Goal: Information Seeking & Learning: Learn about a topic

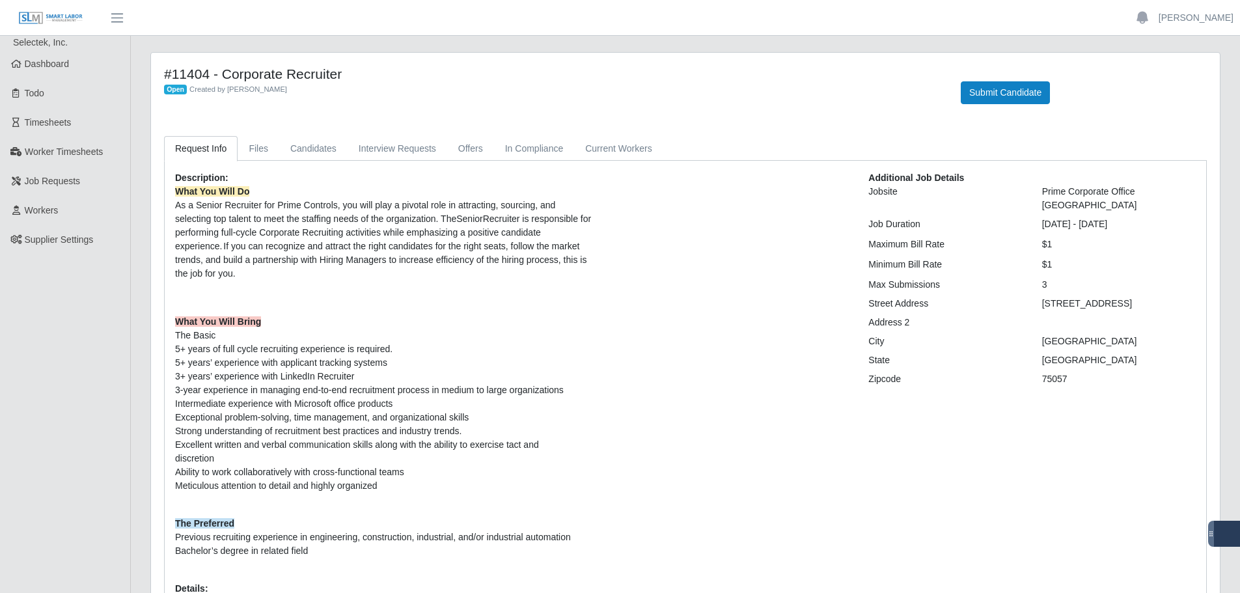
click at [129, 306] on ul "Selectek, Inc. Dashboard Todo Timesheets Worker Timesheets Job Requests Workers…" at bounding box center [65, 385] width 130 height 698
click at [99, 400] on ul "Selectek, Inc. Dashboard Todo Timesheets Worker Timesheets Job Requests Workers…" at bounding box center [65, 385] width 130 height 698
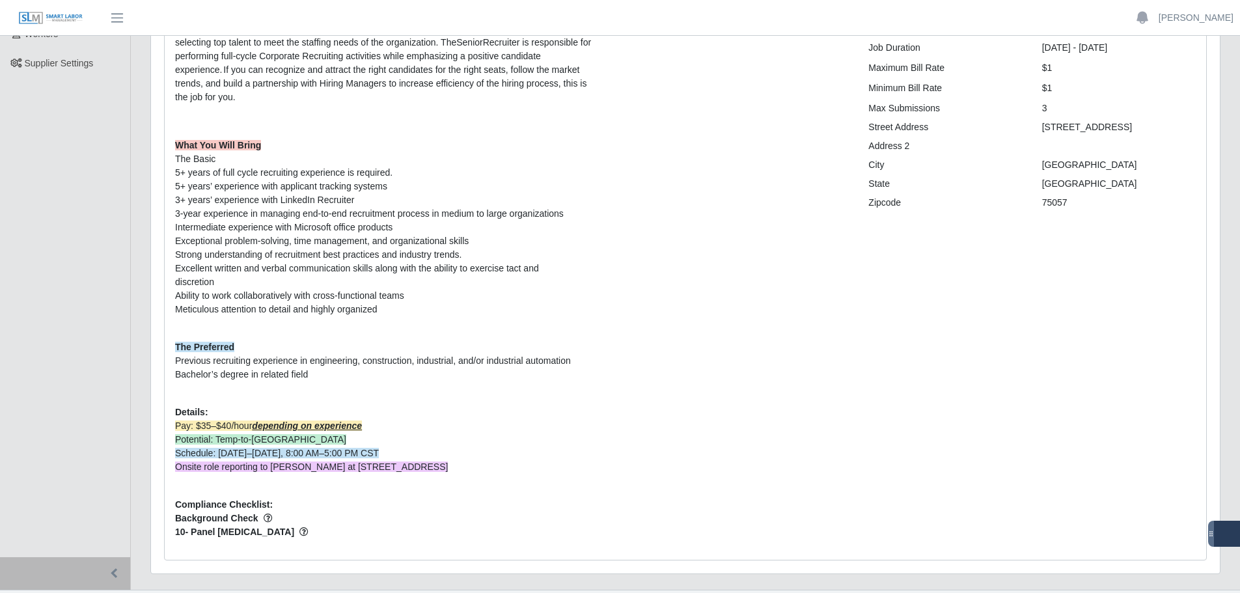
scroll to position [195, 0]
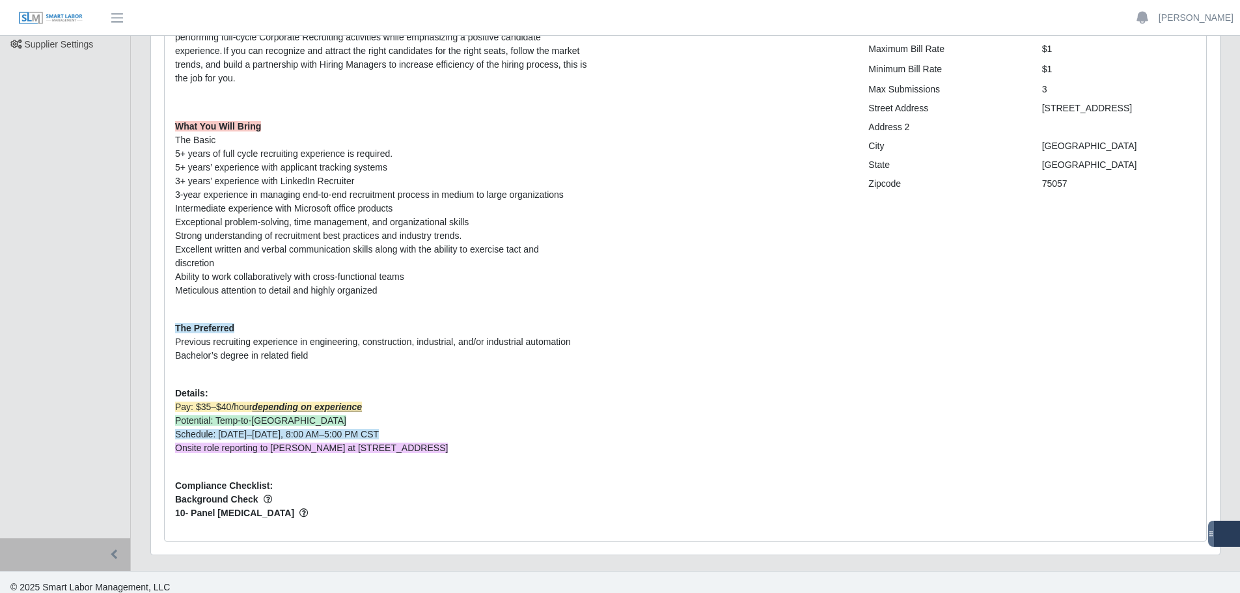
click at [104, 284] on ul "Selectek, Inc. Dashboard Todo Timesheets Worker Timesheets Job Requests Workers…" at bounding box center [65, 190] width 130 height 698
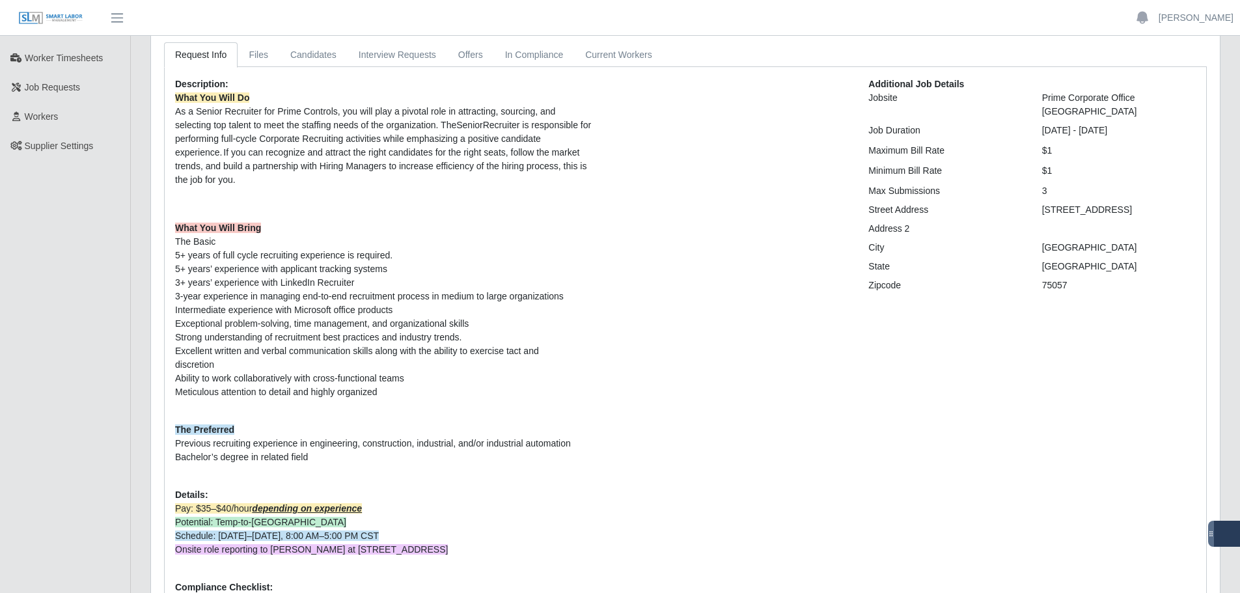
scroll to position [0, 0]
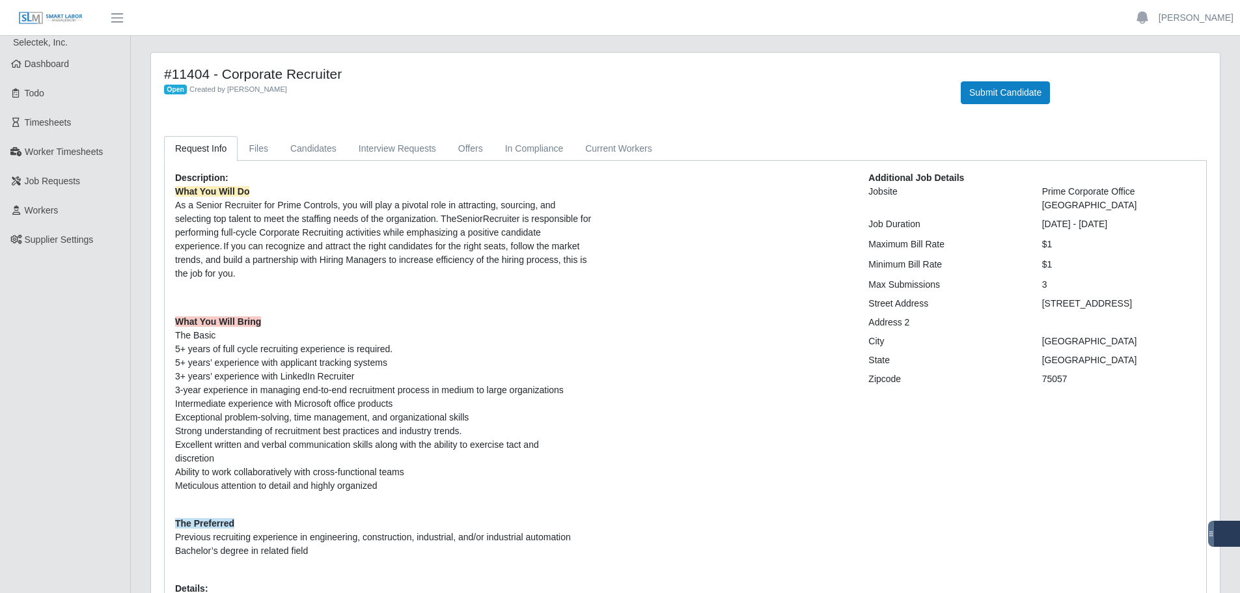
click at [238, 268] on span "What You Will Do As a Senior Recruiter for Prime Controls, you will play a pivo…" at bounding box center [383, 232] width 416 height 92
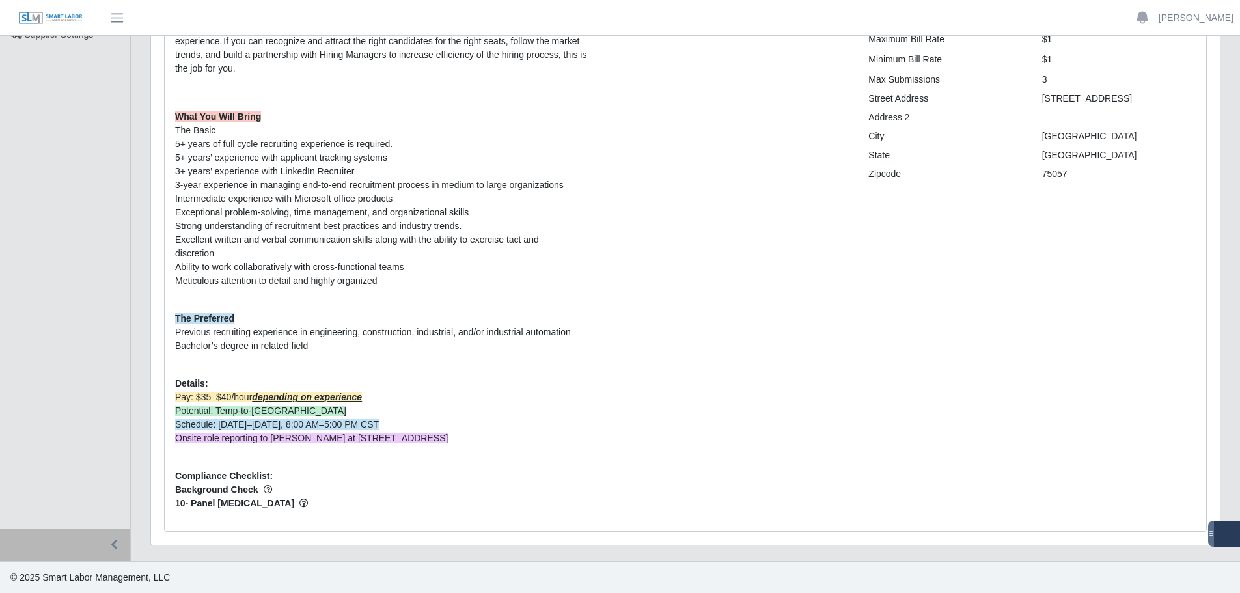
scroll to position [206, 0]
drag, startPoint x: 338, startPoint y: 273, endPoint x: 229, endPoint y: 198, distance: 132.5
click at [229, 198] on p "What You Will Bring The Basic 5+ years of full cycle recruiting experience is r…" at bounding box center [512, 204] width 674 height 191
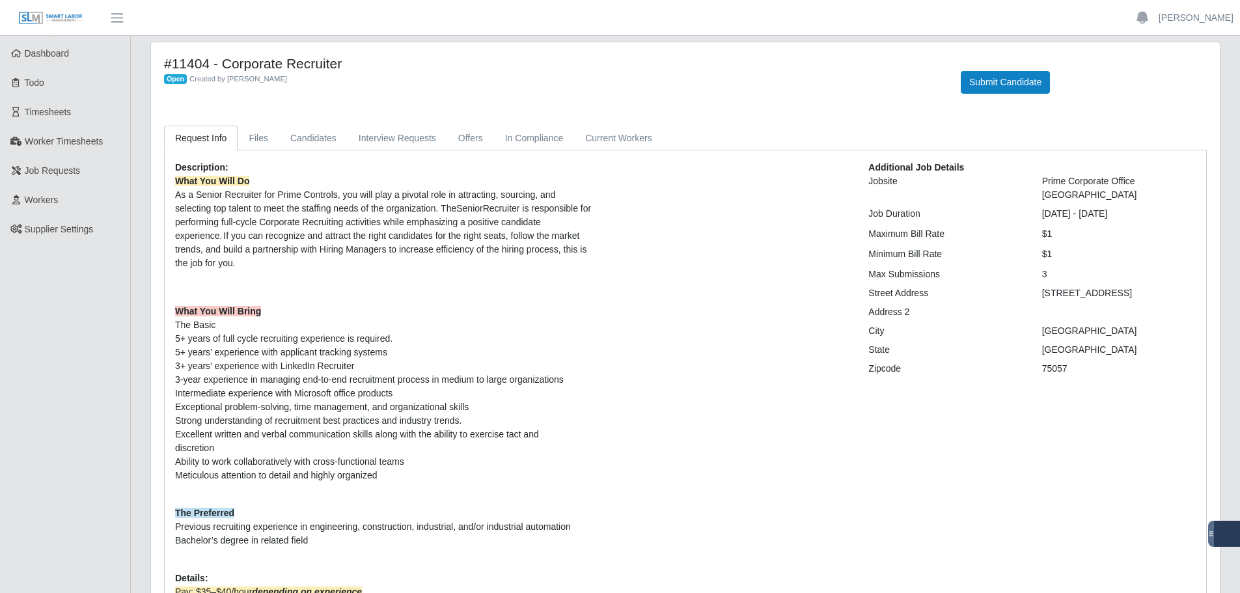
click at [407, 281] on p at bounding box center [512, 288] width 674 height 14
drag, startPoint x: 247, startPoint y: 261, endPoint x: 152, endPoint y: 193, distance: 116.5
click at [152, 193] on div "#11404 - Corporate Recruiter Open Created by [PERSON_NAME] Submit Candidate Req…" at bounding box center [685, 390] width 1069 height 697
copy span "As a Senior Recruiter for Prime Controls, you will play a pivotal role in attra…"
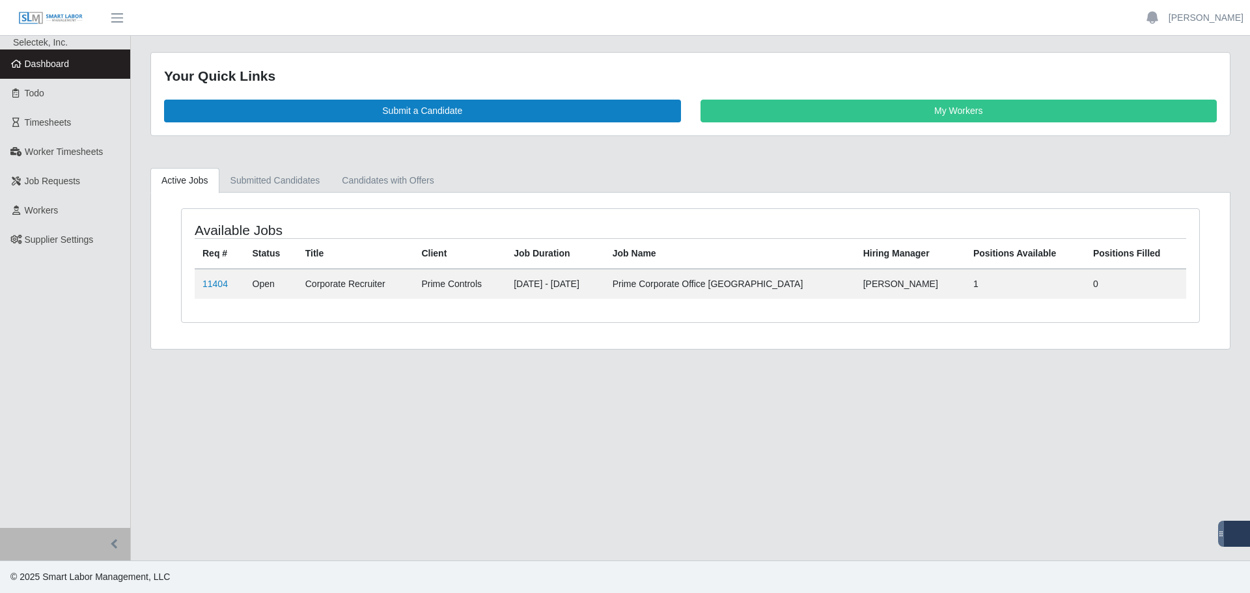
click at [259, 282] on td "Open" at bounding box center [271, 284] width 53 height 30
click at [214, 281] on link "11404" at bounding box center [214, 284] width 25 height 10
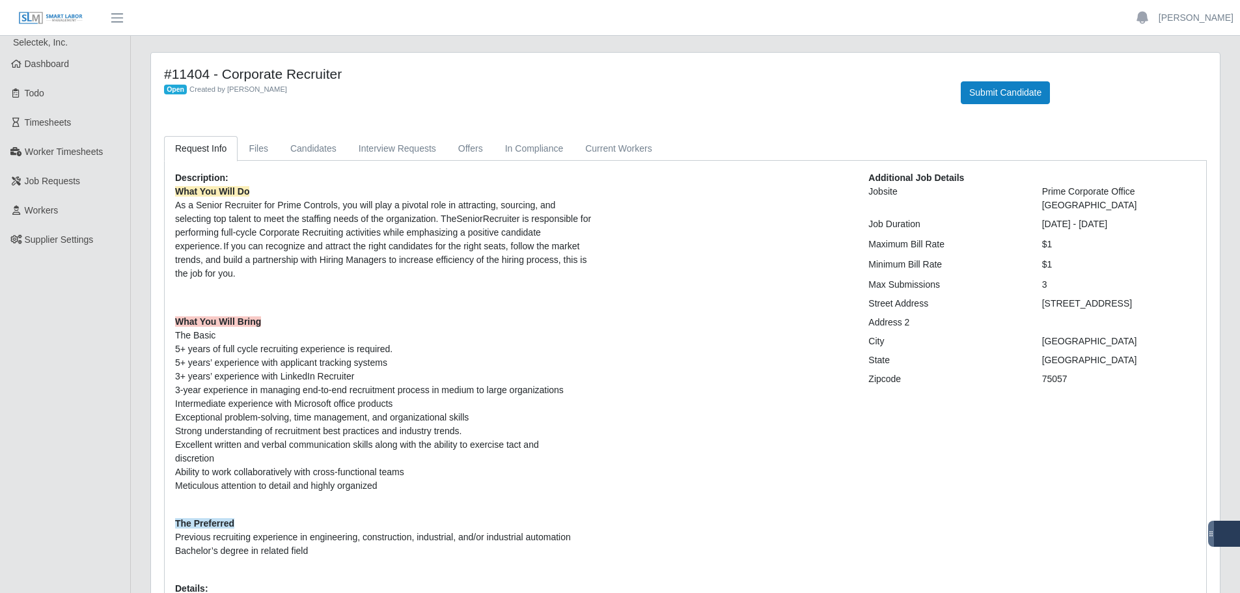
click at [282, 264] on span "What You Will Do As a Senior Recruiter for Prime Controls, you will play a pivo…" at bounding box center [383, 232] width 416 height 92
drag, startPoint x: 267, startPoint y: 275, endPoint x: 141, endPoint y: 208, distance: 143.0
click at [141, 208] on div "#11404 - Corporate Recruiter Open Created by [PERSON_NAME] Submit Candidate Req…" at bounding box center [685, 409] width 1089 height 714
copy span "As a Senior Recruiter for Prime Controls, you will play a pivotal role in attra…"
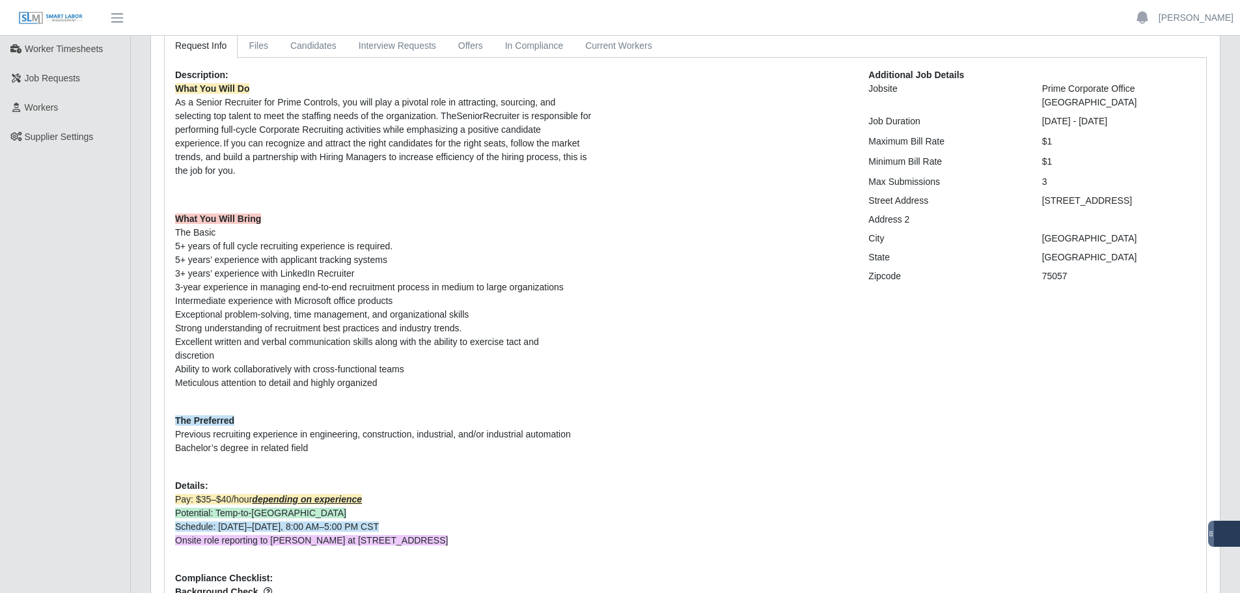
scroll to position [206, 0]
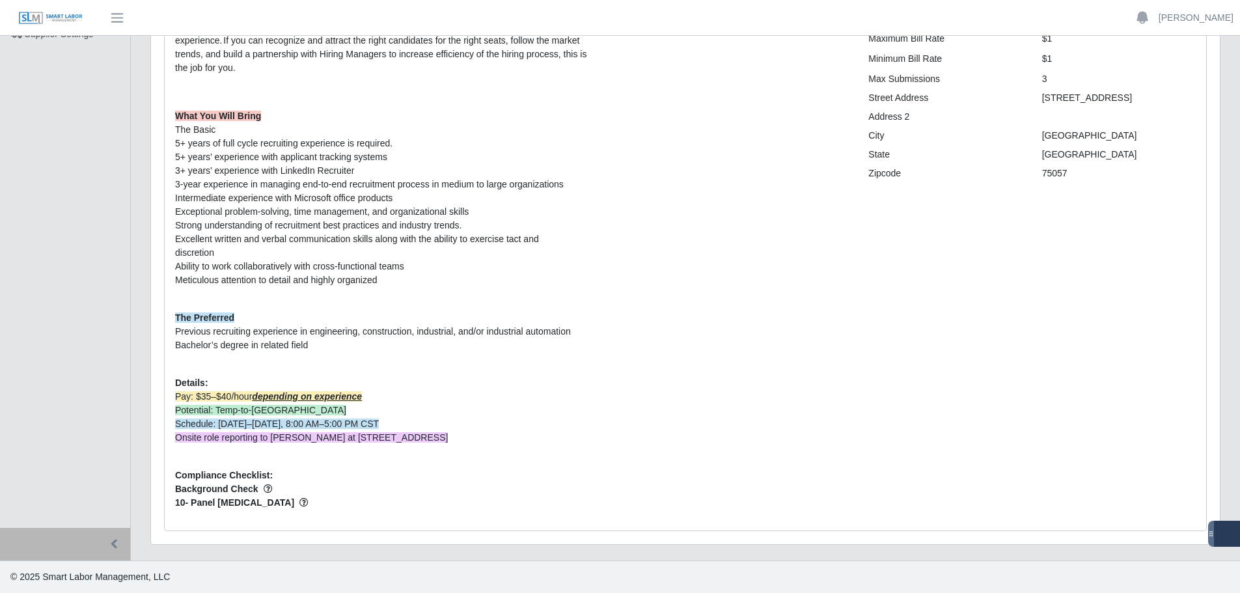
click at [292, 316] on p "The Preferred Previous recruiting experience in engineering, construction, indu…" at bounding box center [512, 331] width 674 height 41
drag, startPoint x: 354, startPoint y: 353, endPoint x: 328, endPoint y: 356, distance: 26.2
click at [351, 353] on div "Description: What You Will Do As a Senior Recruiter for Prime Controls, you wil…" at bounding box center [511, 243] width 693 height 555
drag, startPoint x: 387, startPoint y: 281, endPoint x: 161, endPoint y: 141, distance: 266.6
click at [161, 141] on div "Request Info Files Candidates Interview Requests Offers In Compliance Current W…" at bounding box center [685, 230] width 1062 height 601
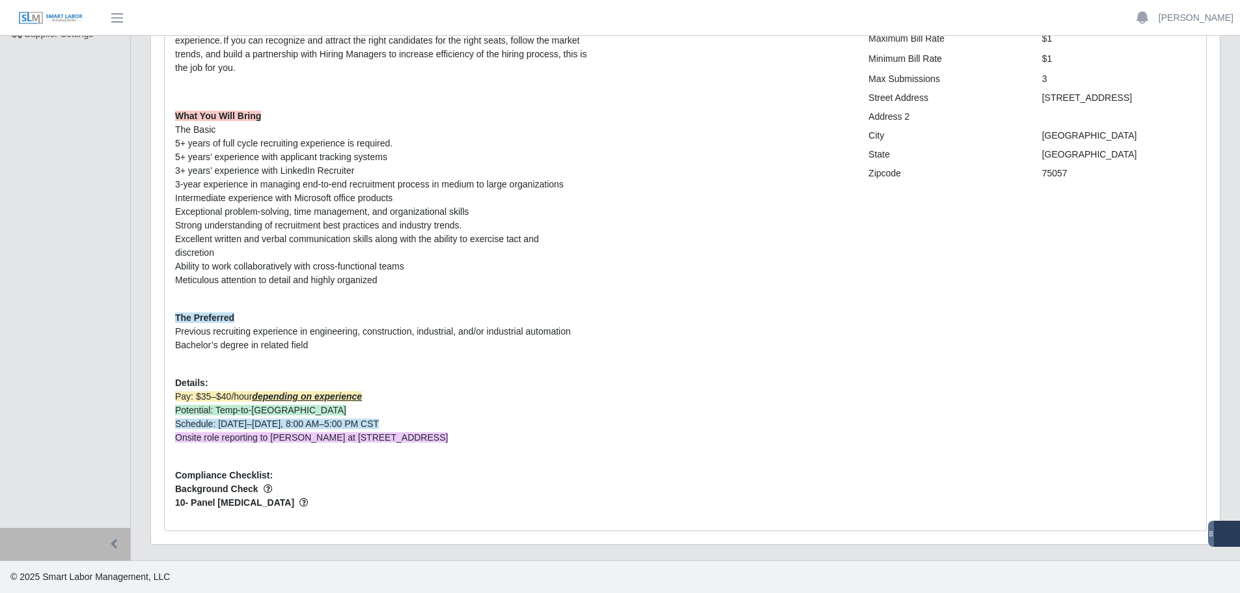
copy p "5+ years of full cycle recruiting experience is required. 5+ years’ experience …"
click at [338, 320] on p "The Preferred Previous recruiting experience in engineering, construction, indu…" at bounding box center [512, 331] width 674 height 41
drag, startPoint x: 274, startPoint y: 346, endPoint x: 174, endPoint y: 336, distance: 100.7
click at [174, 336] on div "Description: What You Will Do As a Senior Recruiter for Prime Controls, you wil…" at bounding box center [511, 243] width 693 height 555
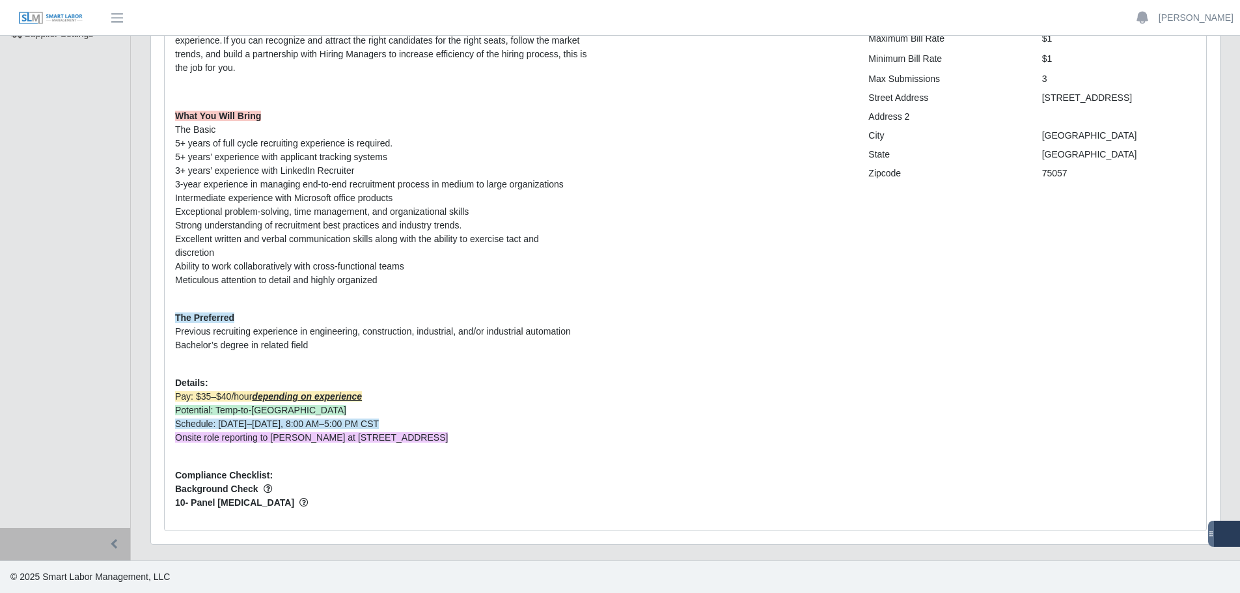
copy p "Previous recruiting experience in engineering, construction, industrial, and/or…"
drag, startPoint x: 581, startPoint y: 442, endPoint x: 542, endPoint y: 443, distance: 39.1
click at [581, 442] on li "Onsite role reporting to [PERSON_NAME] at [STREET_ADDRESS]" at bounding box center [512, 438] width 674 height 14
drag, startPoint x: 512, startPoint y: 434, endPoint x: 167, endPoint y: 437, distance: 344.9
click at [167, 437] on div "Description: What You Will Do As a Senior Recruiter for Prime Controls, you wil…" at bounding box center [511, 243] width 693 height 555
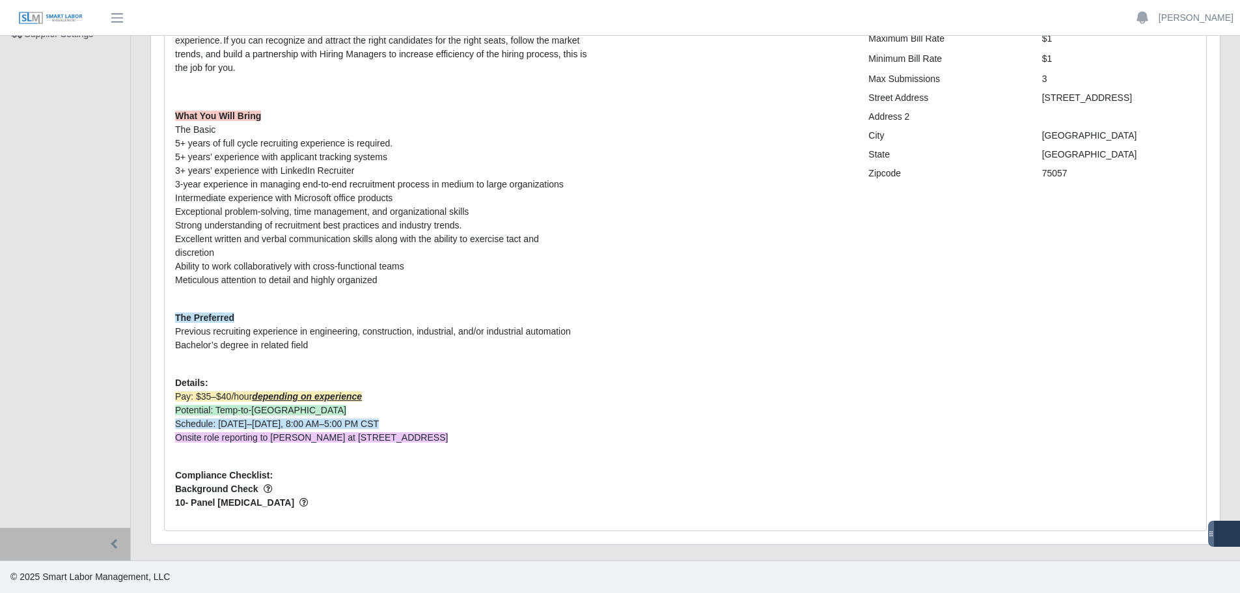
click at [441, 439] on span "Onsite role reporting to [PERSON_NAME] at [STREET_ADDRESS]" at bounding box center [311, 437] width 273 height 10
click at [543, 438] on li "Onsite role reporting to [PERSON_NAME] at [STREET_ADDRESS]" at bounding box center [512, 438] width 674 height 14
click at [234, 437] on span "Onsite role reporting to [PERSON_NAME] at [STREET_ADDRESS]" at bounding box center [311, 437] width 273 height 10
click at [243, 443] on span "Onsite role reporting to [PERSON_NAME] at [STREET_ADDRESS]" at bounding box center [311, 437] width 273 height 10
drag, startPoint x: 523, startPoint y: 433, endPoint x: 158, endPoint y: 423, distance: 365.2
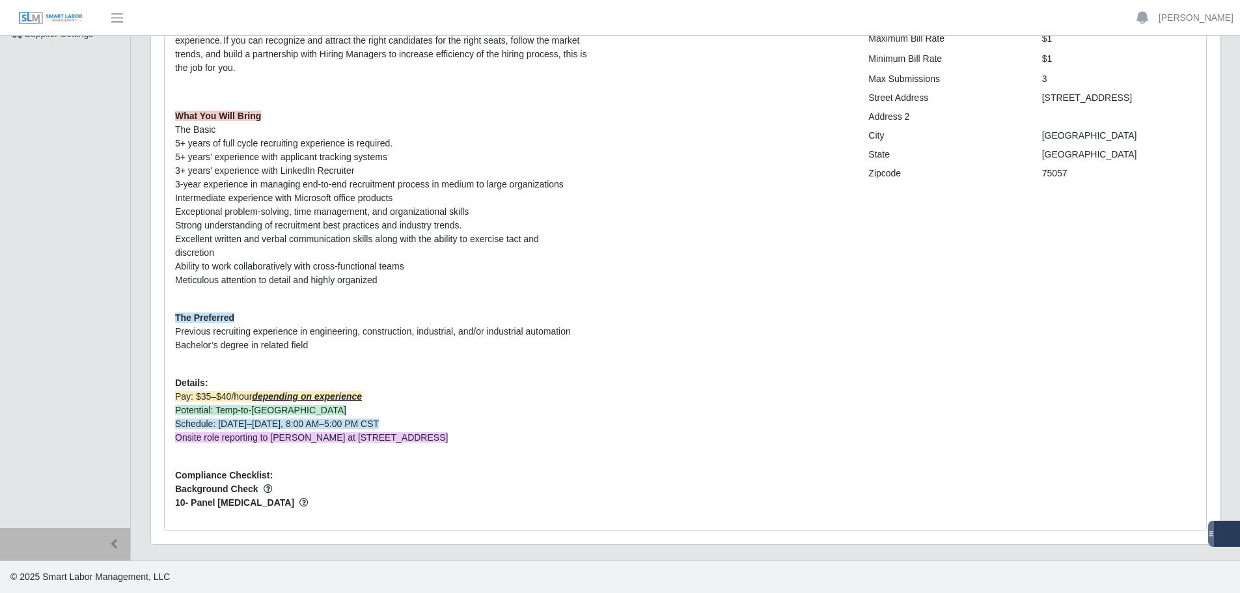
click at [158, 423] on div "Request Info Files Candidates Interview Requests Offers In Compliance Current W…" at bounding box center [685, 230] width 1062 height 601
copy ul "Schedule: Monday–Friday, 8:00 AM–5:00 PM CST Onsite role reporting to Kimberley…"
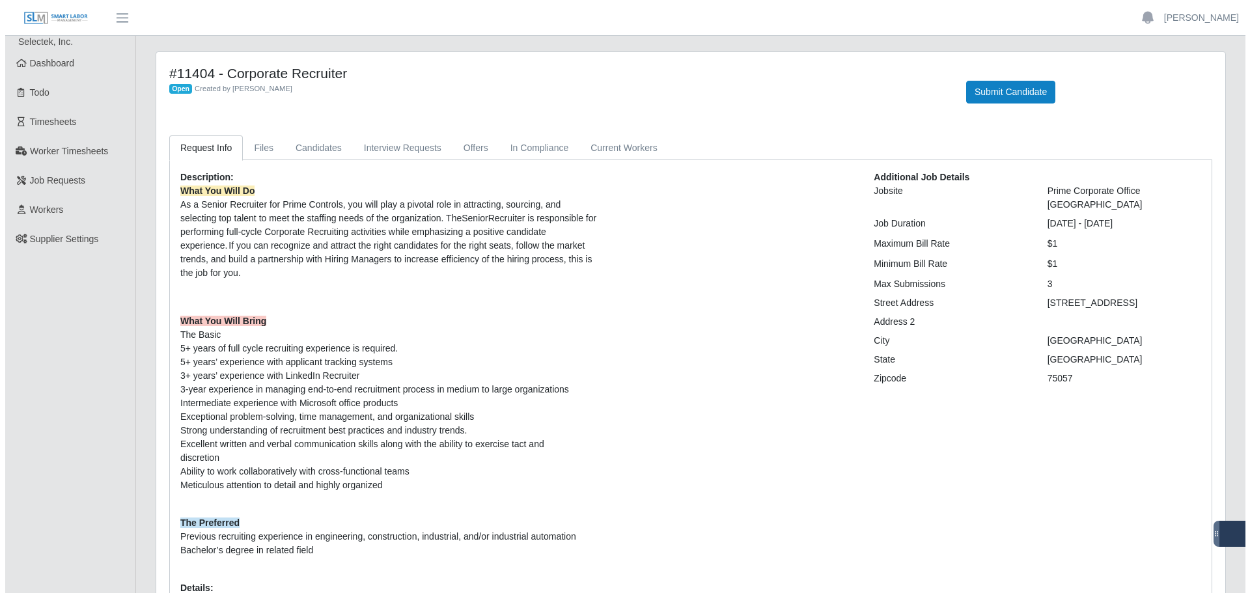
scroll to position [0, 0]
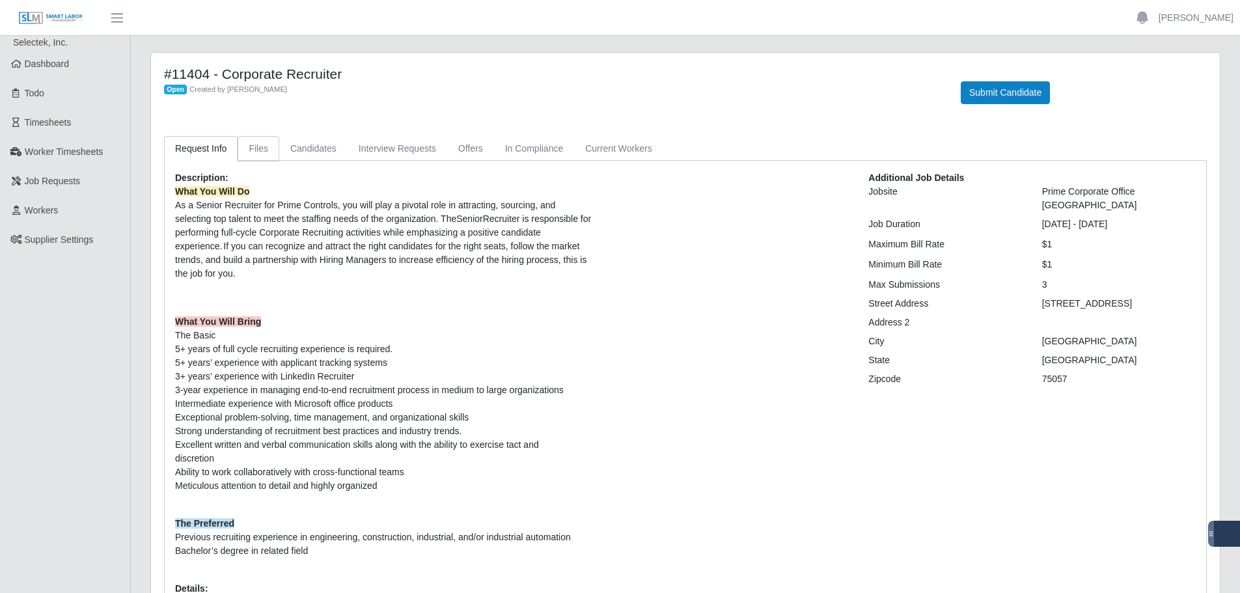
click at [254, 148] on link "Files" at bounding box center [259, 148] width 42 height 25
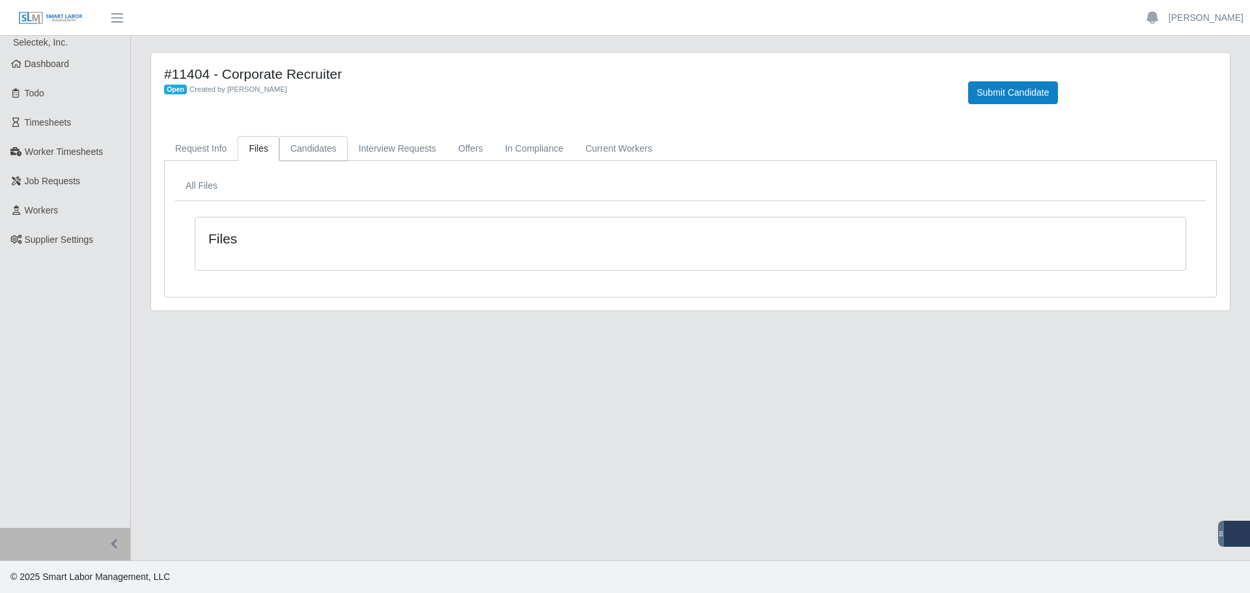
click at [303, 146] on link "Candidates" at bounding box center [313, 148] width 68 height 25
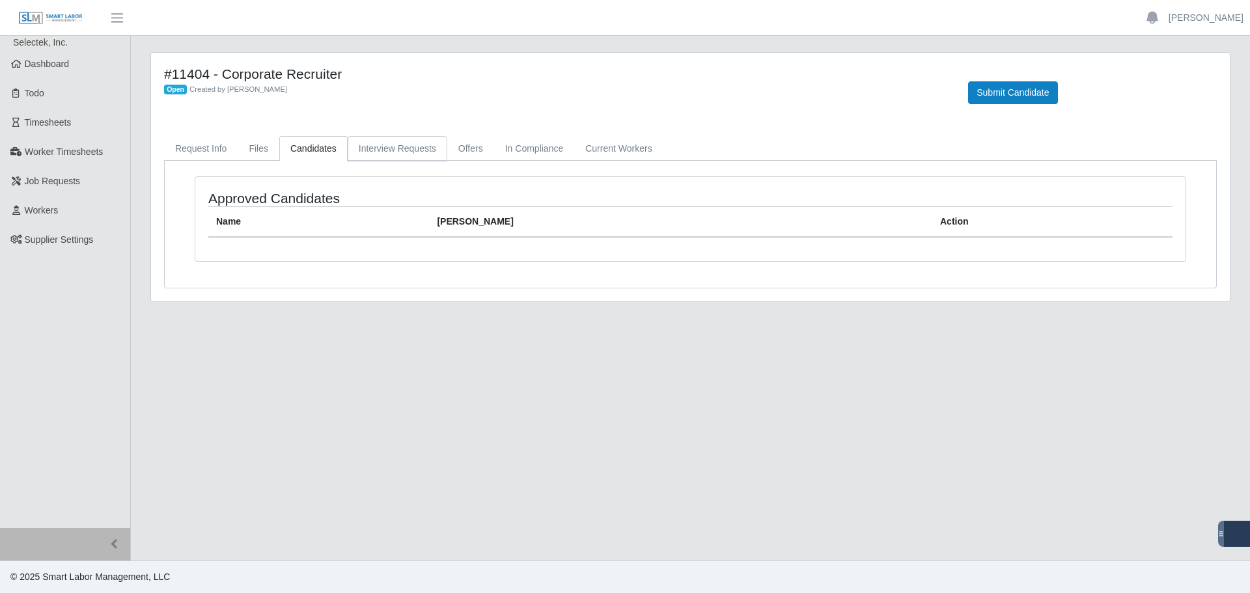
click at [377, 138] on link "Interview Requests" at bounding box center [398, 148] width 100 height 25
click at [447, 145] on link "Offers" at bounding box center [470, 148] width 47 height 25
click at [514, 151] on link "In Compliance" at bounding box center [534, 148] width 81 height 25
click at [588, 146] on link "Current Workers" at bounding box center [618, 148] width 89 height 25
